Goal: Transaction & Acquisition: Subscribe to service/newsletter

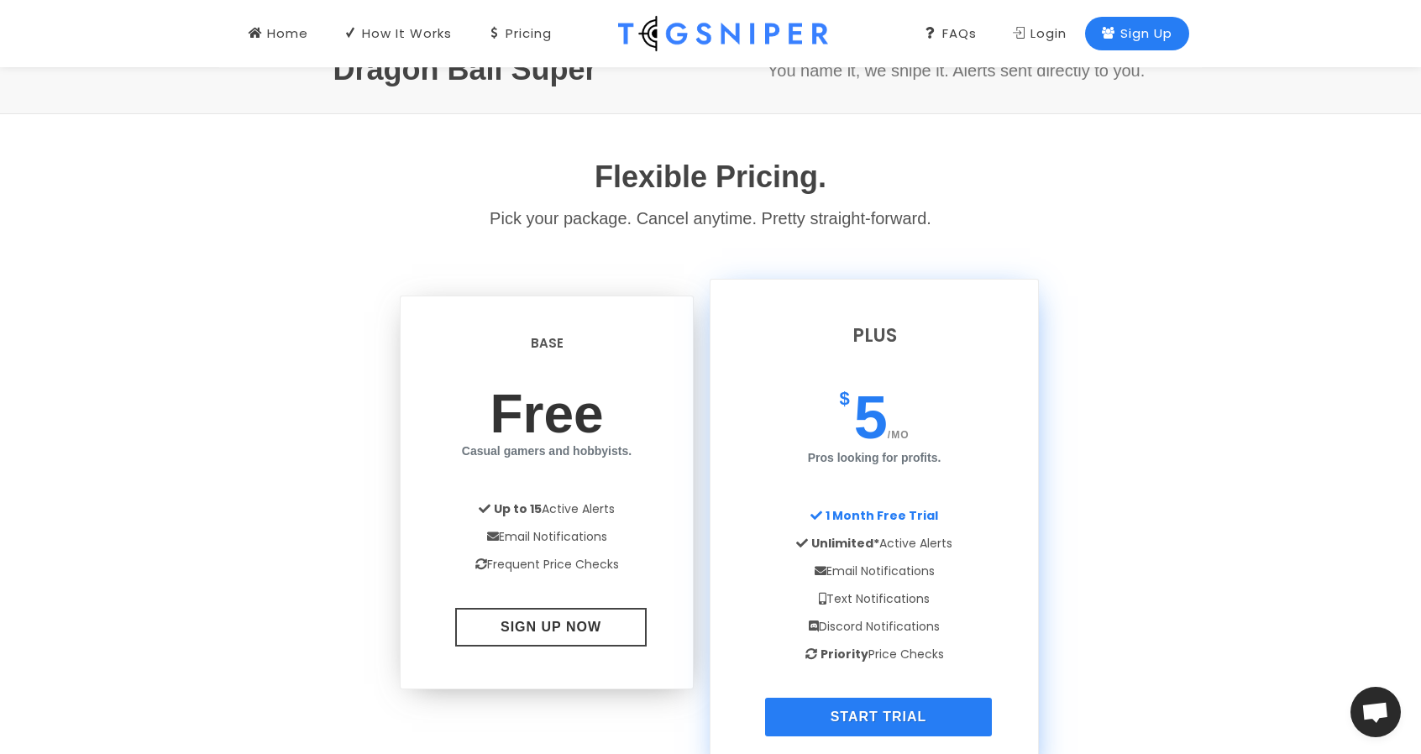
scroll to position [1249, 0]
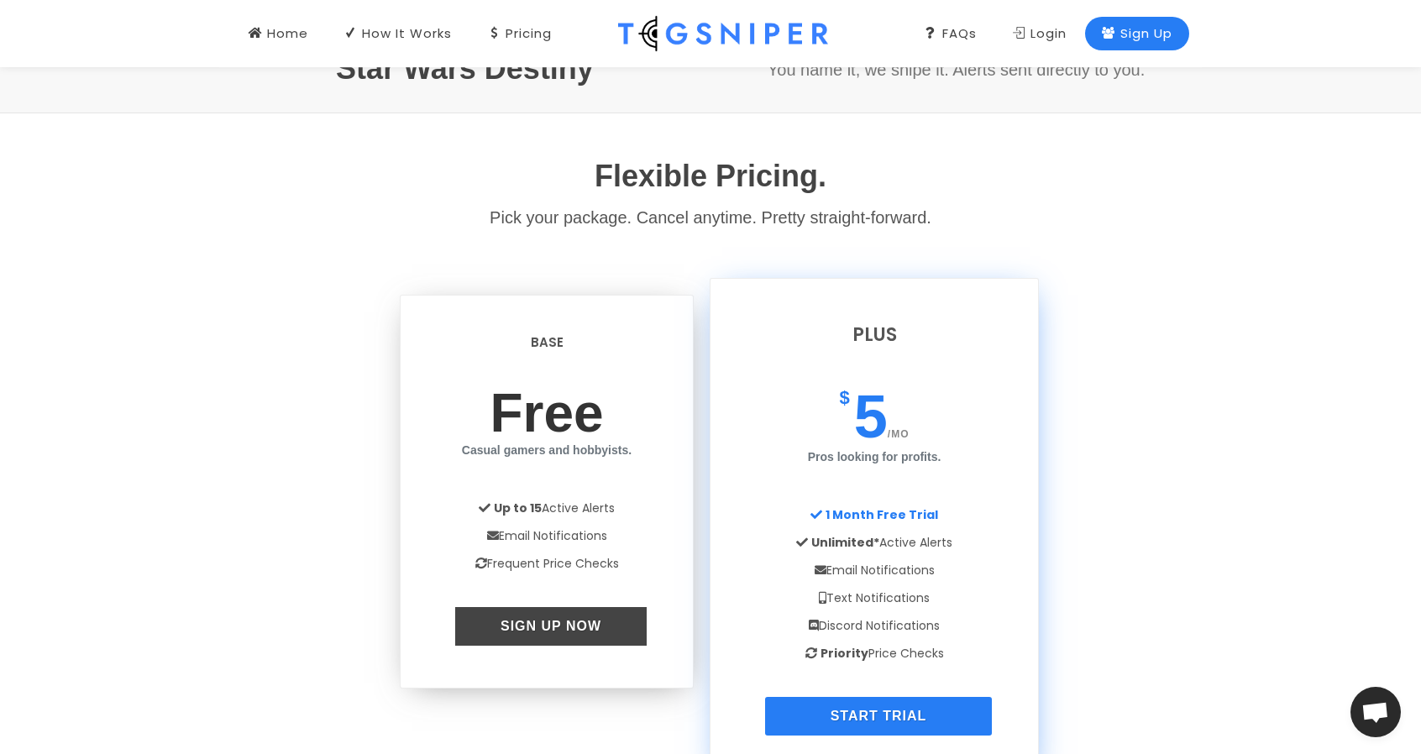
click at [542, 609] on link "Sign Up Now" at bounding box center [550, 626] width 191 height 39
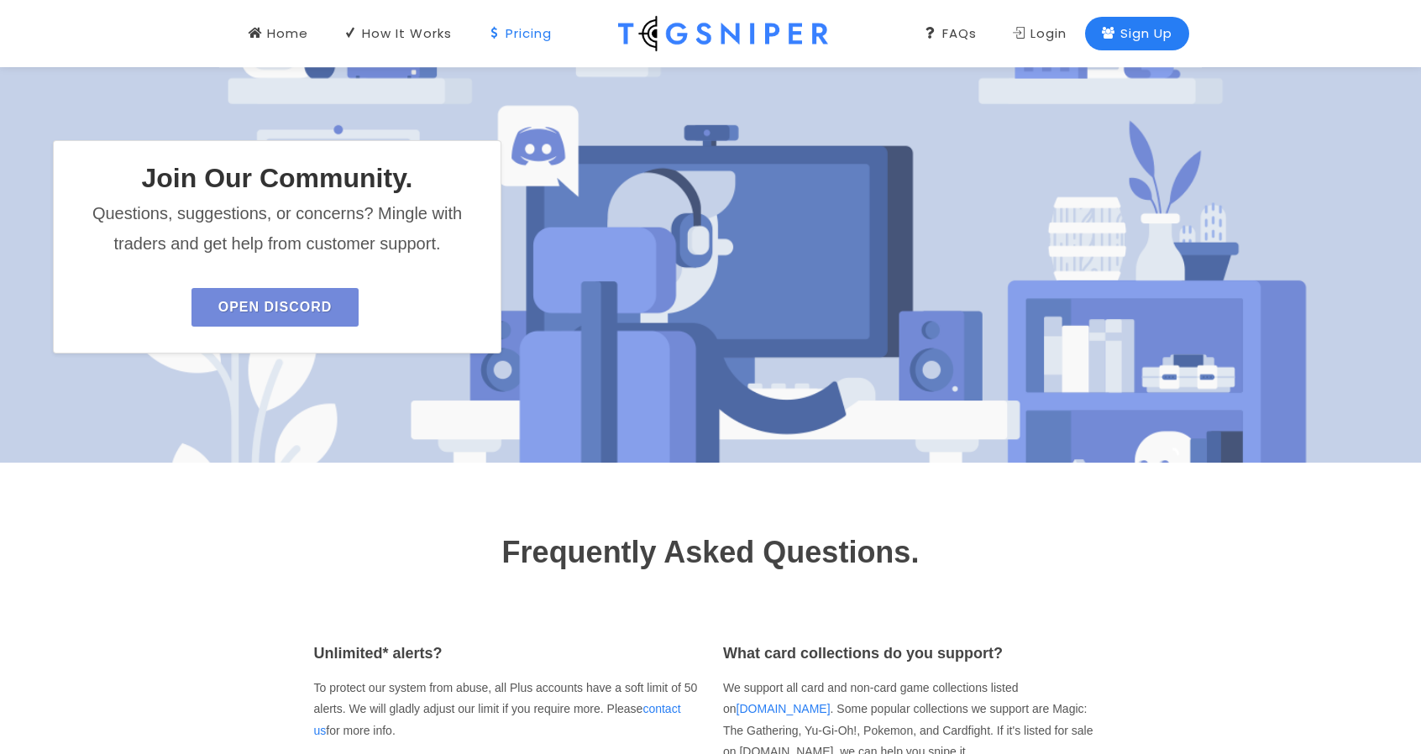
scroll to position [2037, 0]
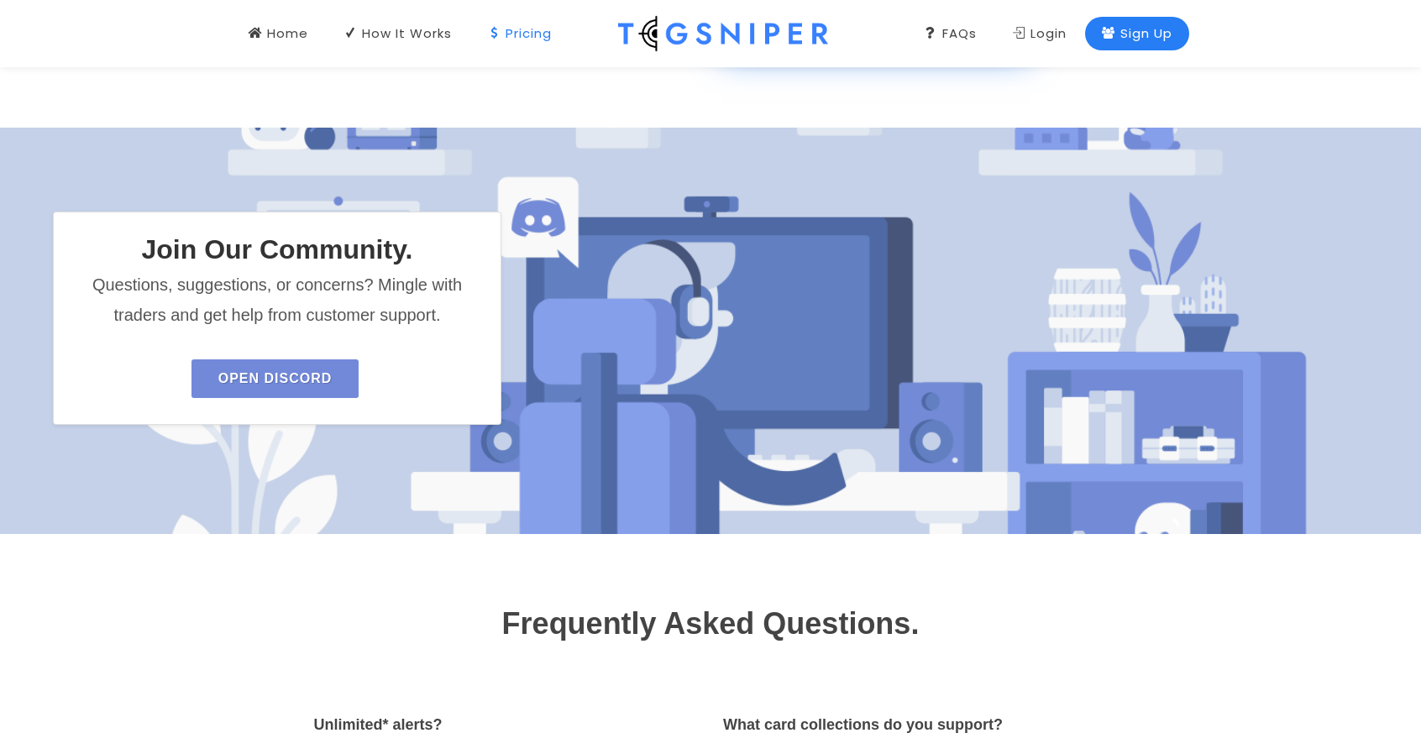
scroll to position [2222, 0]
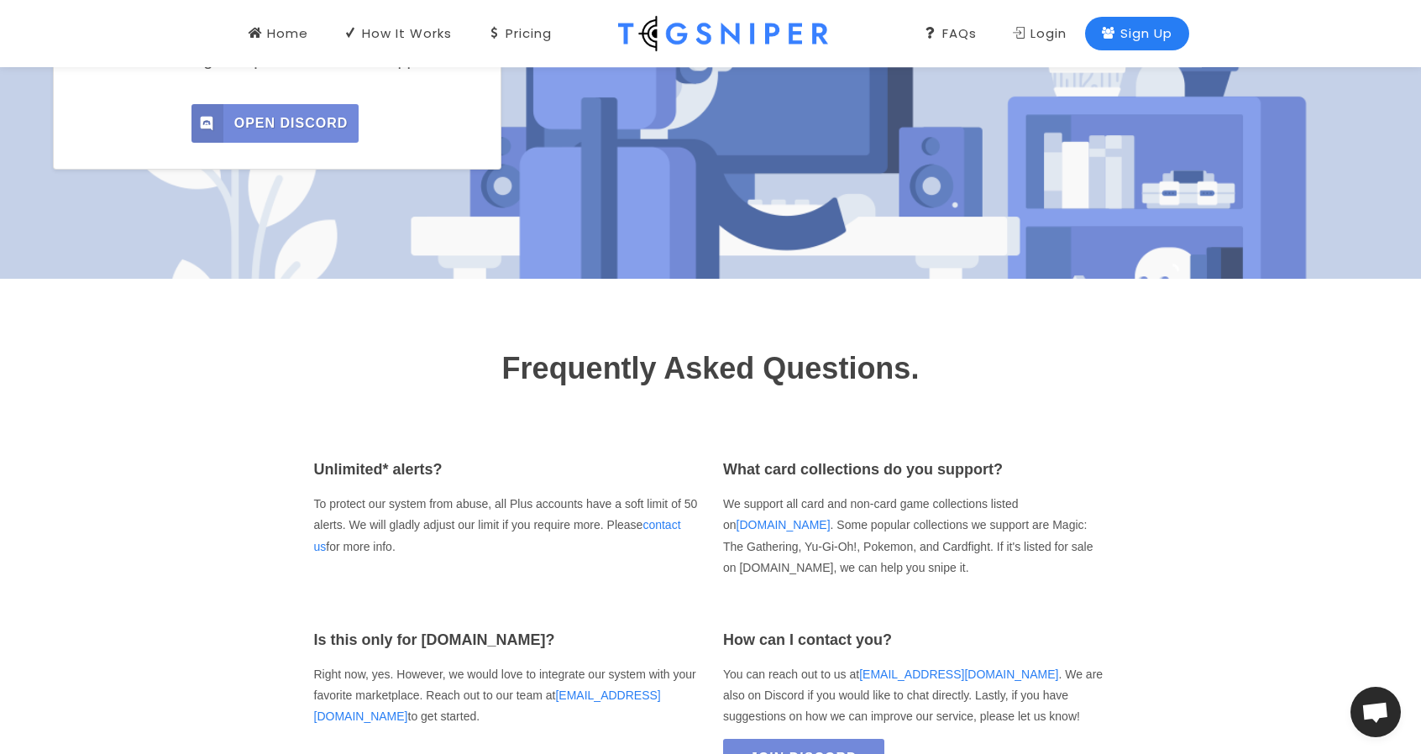
click at [234, 122] on span "Open Discord" at bounding box center [291, 123] width 114 height 39
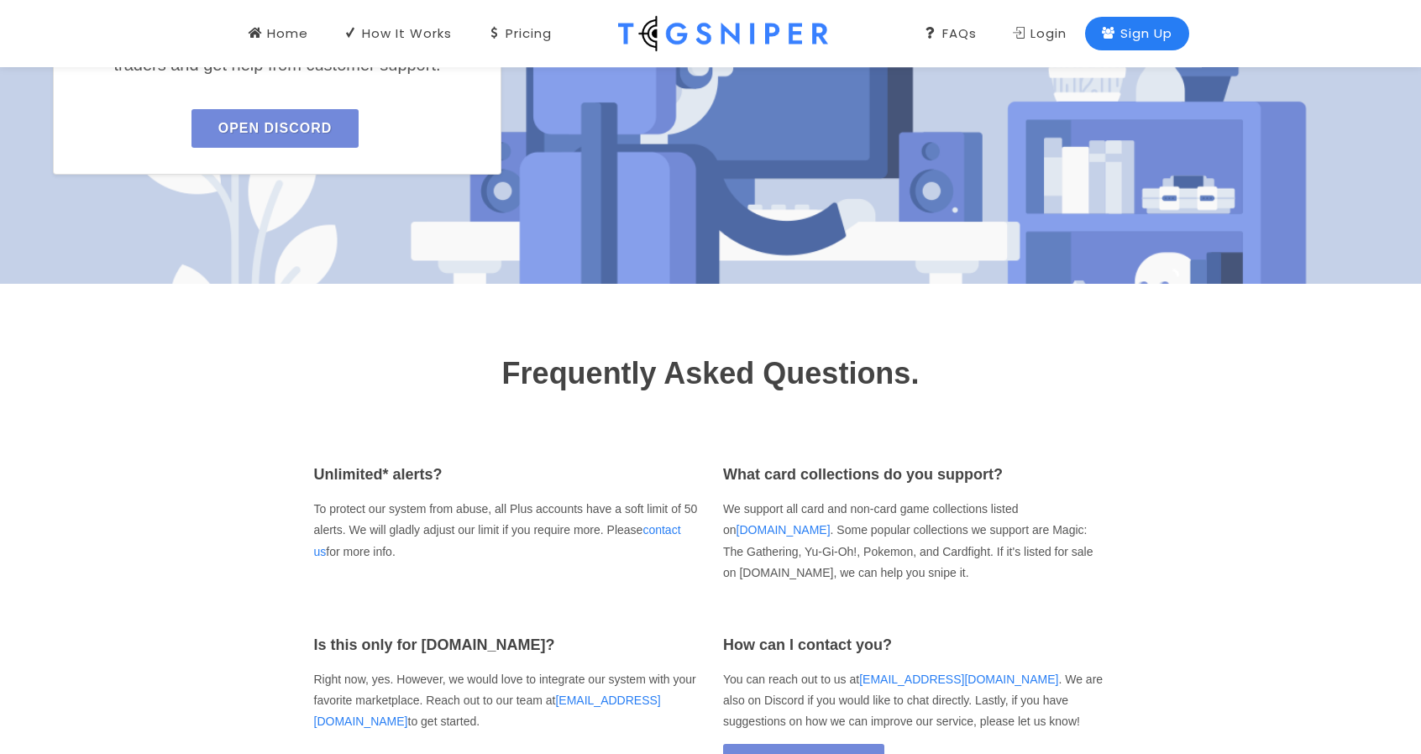
scroll to position [2472, 0]
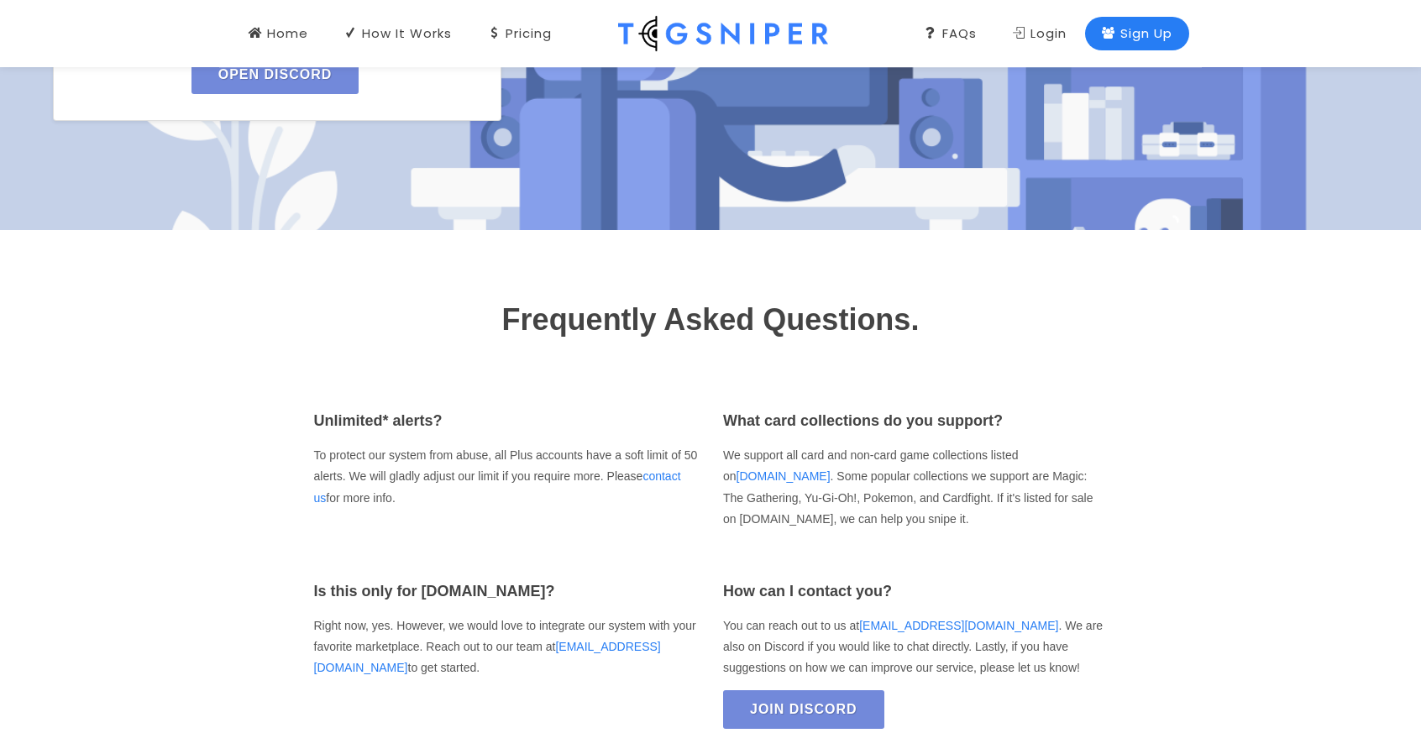
scroll to position [2526, 0]
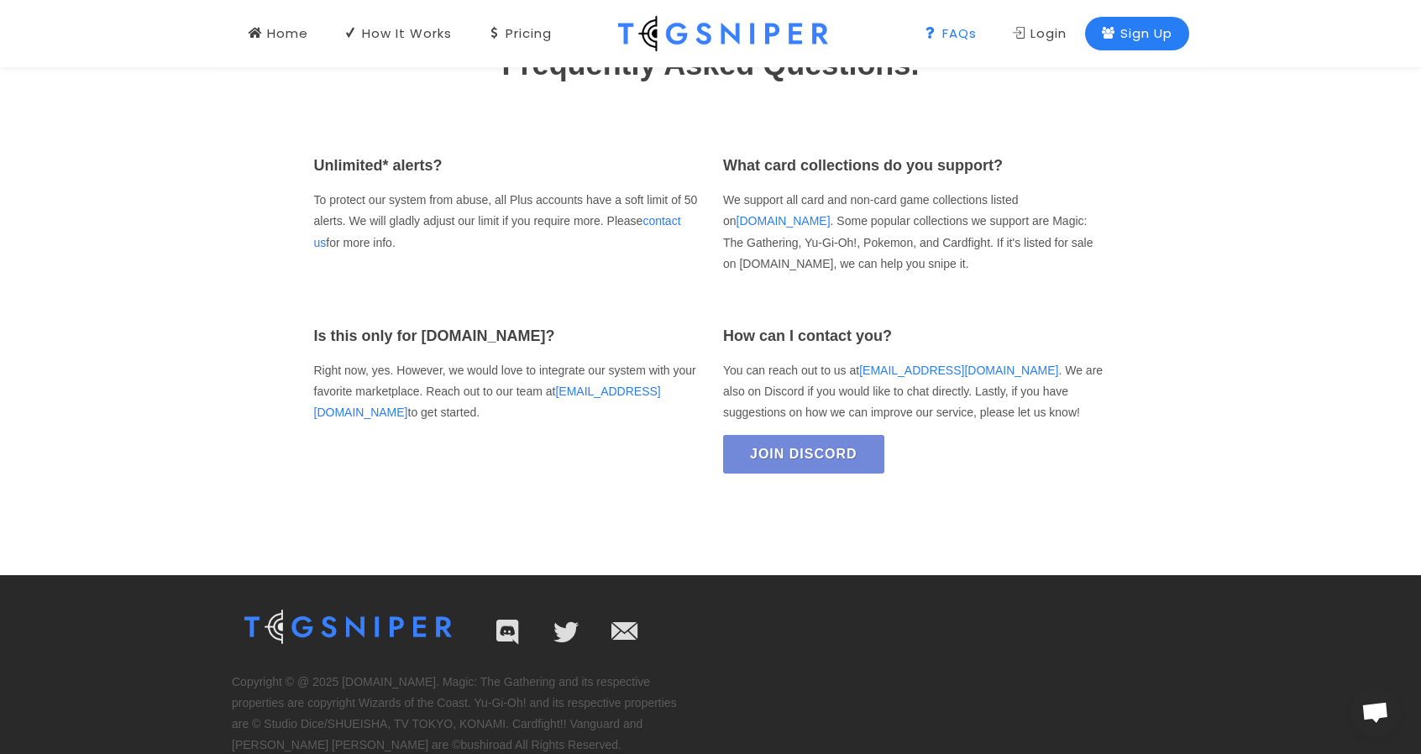
click at [1125, 28] on div "Sign Up" at bounding box center [1137, 33] width 71 height 18
